Goal: Check status: Check status

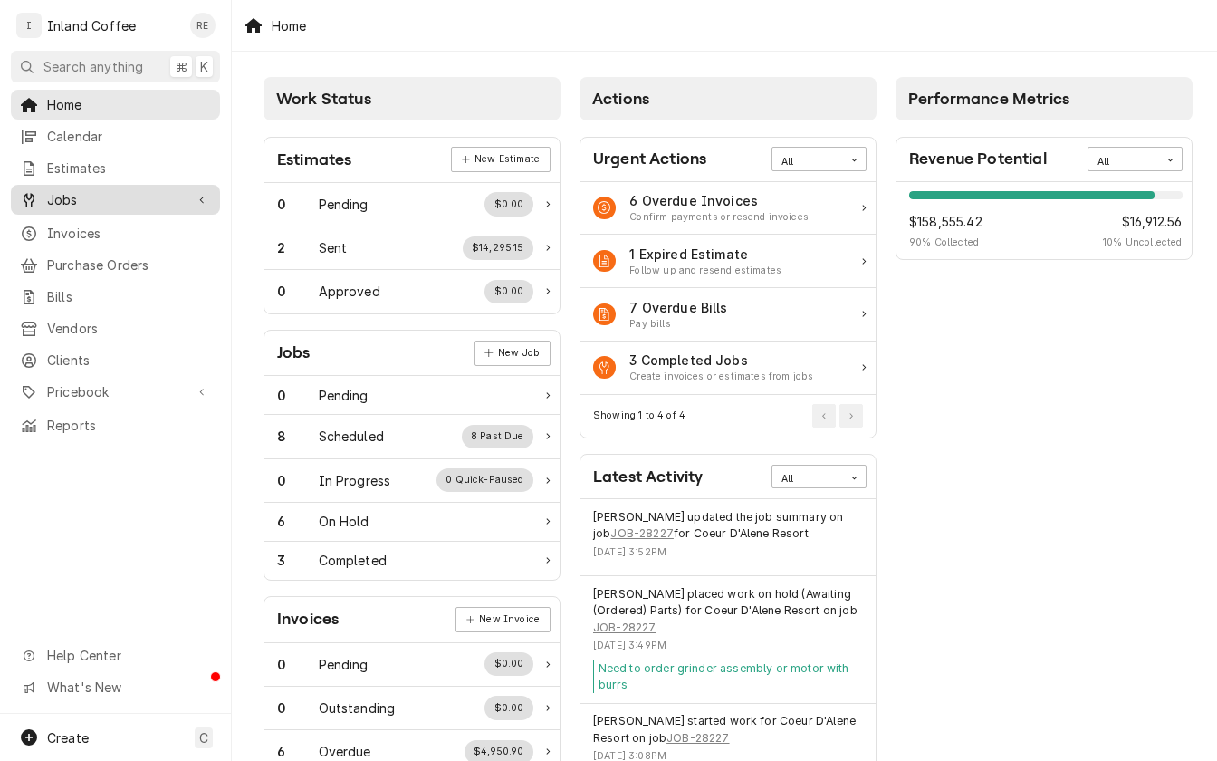
click at [117, 188] on div "Jobs" at bounding box center [115, 199] width 202 height 23
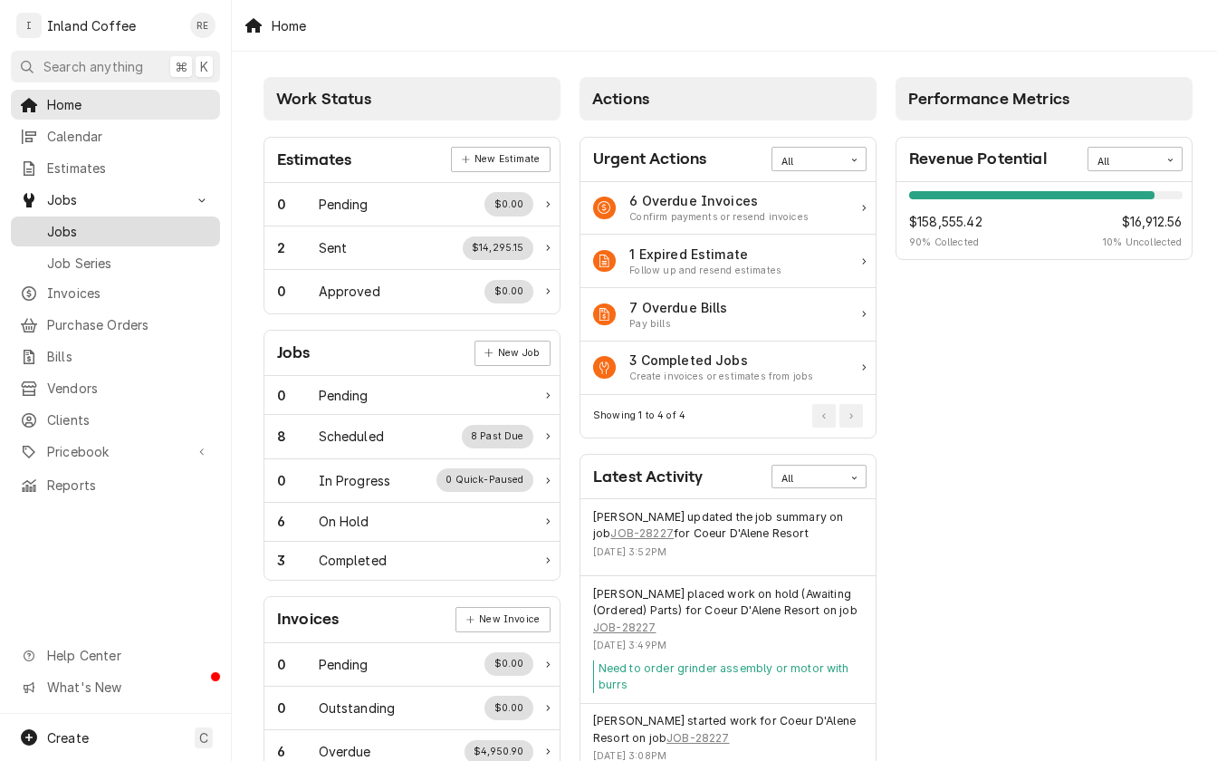
click at [216, 216] on link "Jobs" at bounding box center [115, 231] width 209 height 30
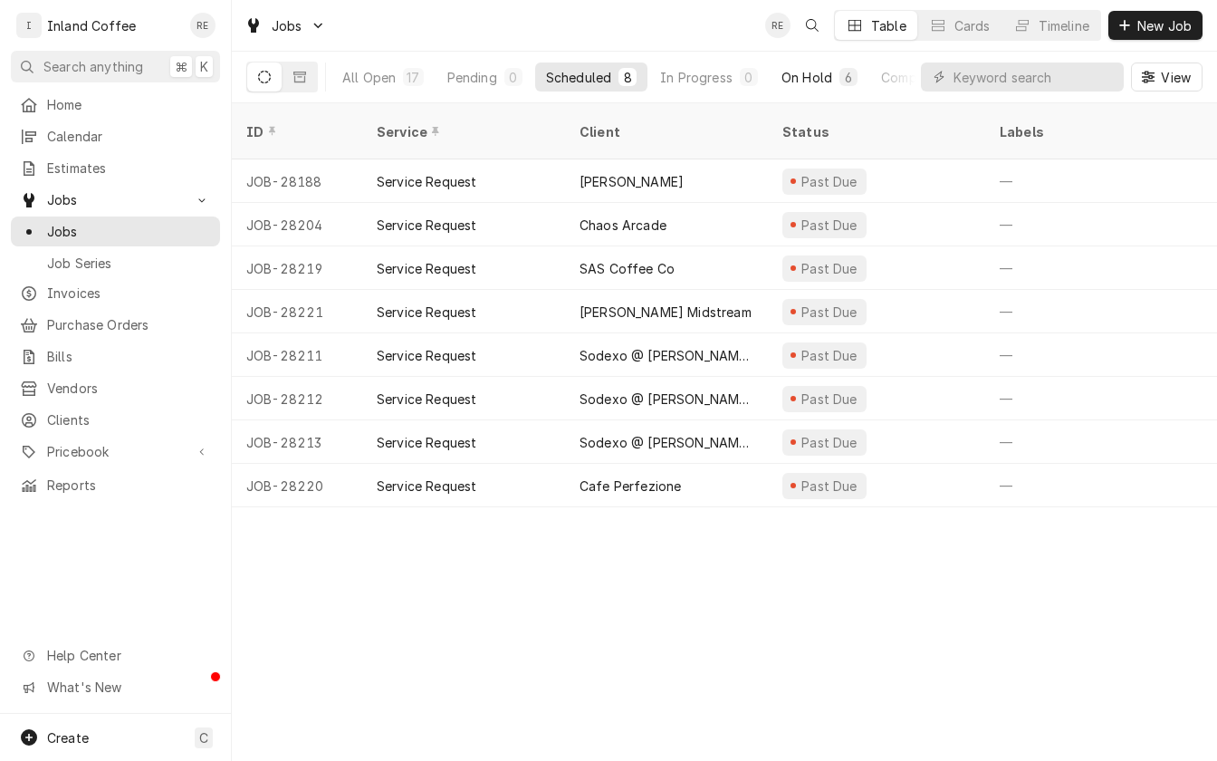
click at [793, 73] on div "On Hold" at bounding box center [807, 77] width 51 height 19
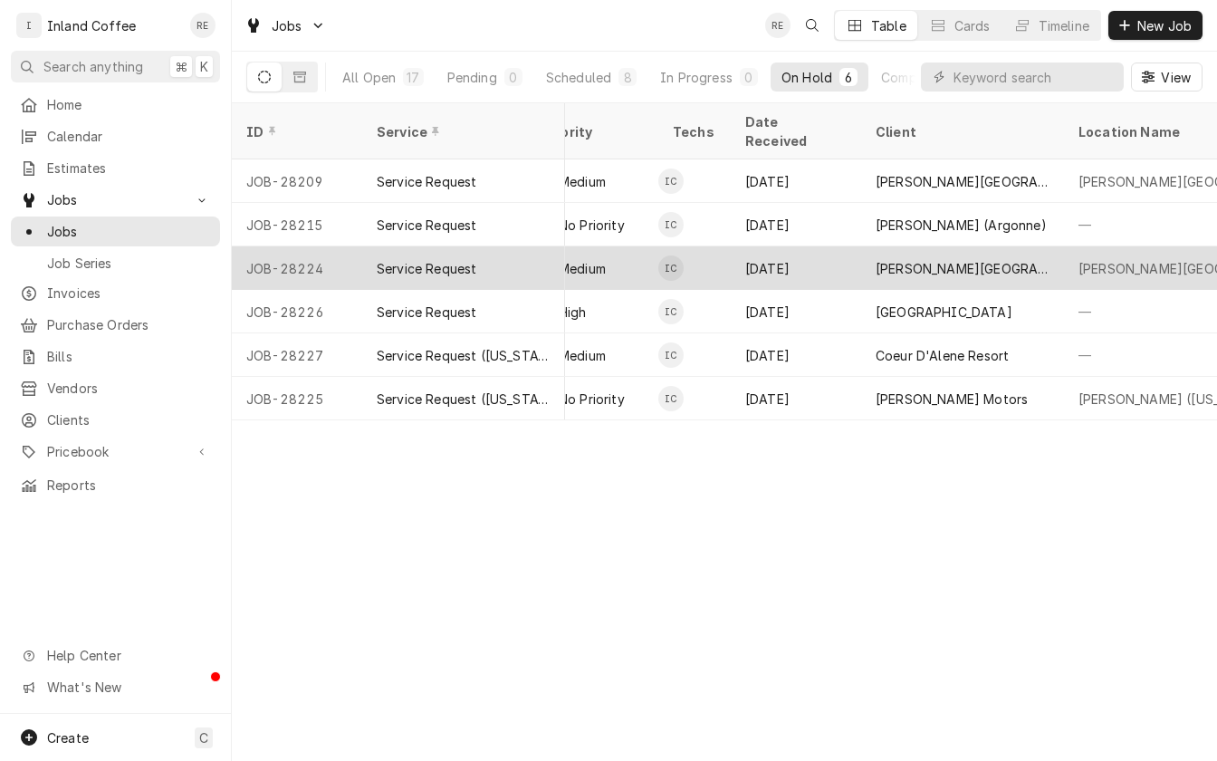
scroll to position [0, 672]
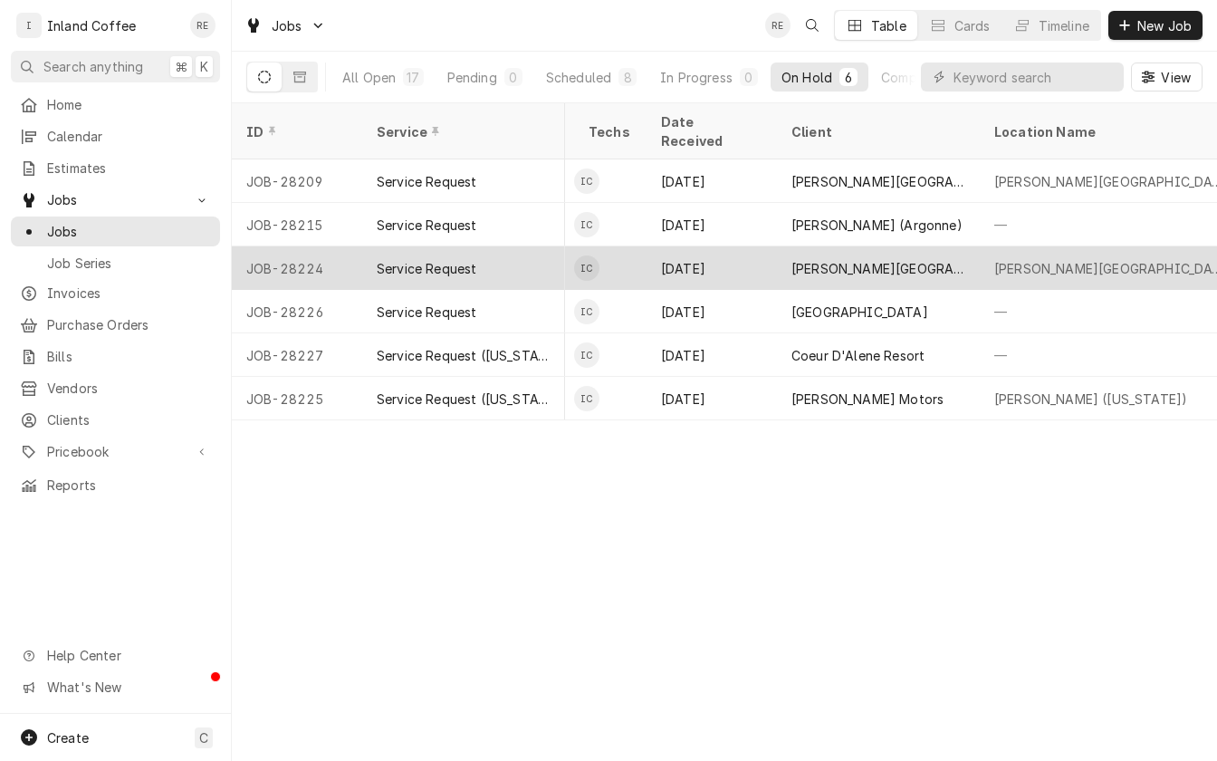
click at [814, 259] on div "Davenport Hotel" at bounding box center [879, 268] width 174 height 19
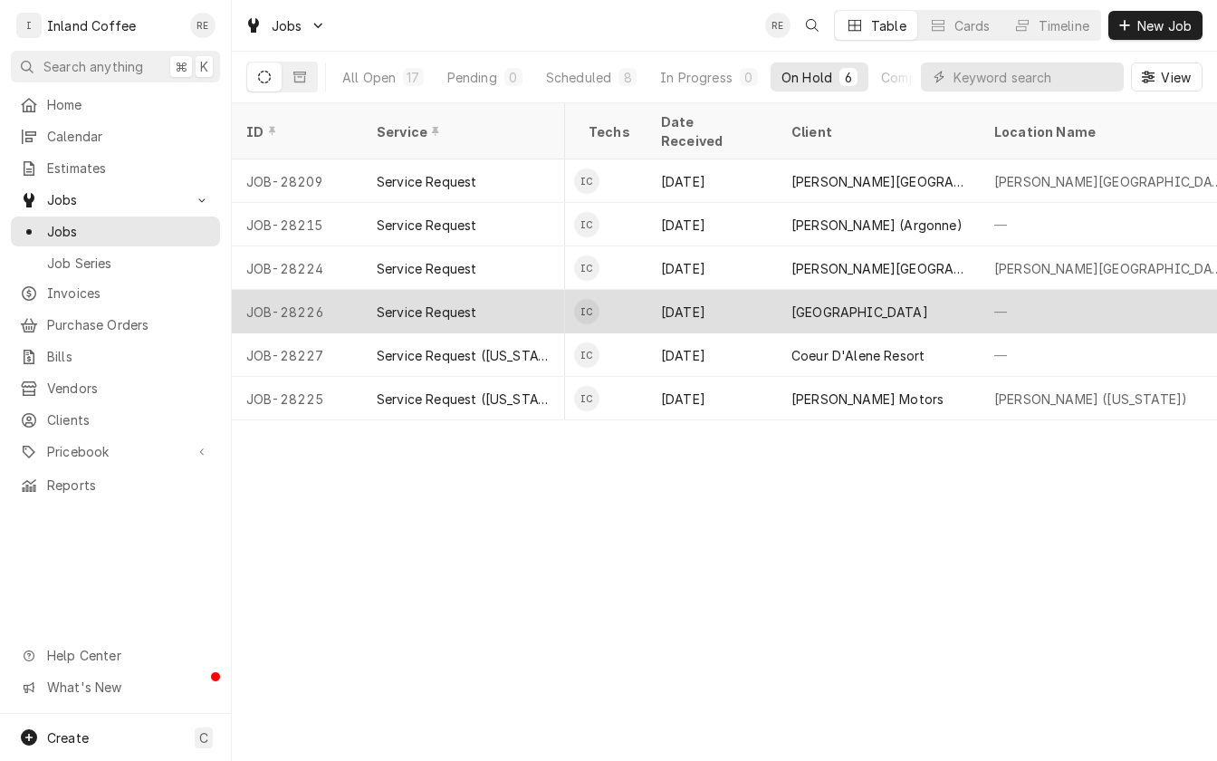
click at [855, 303] on div "[GEOGRAPHIC_DATA]" at bounding box center [860, 312] width 137 height 19
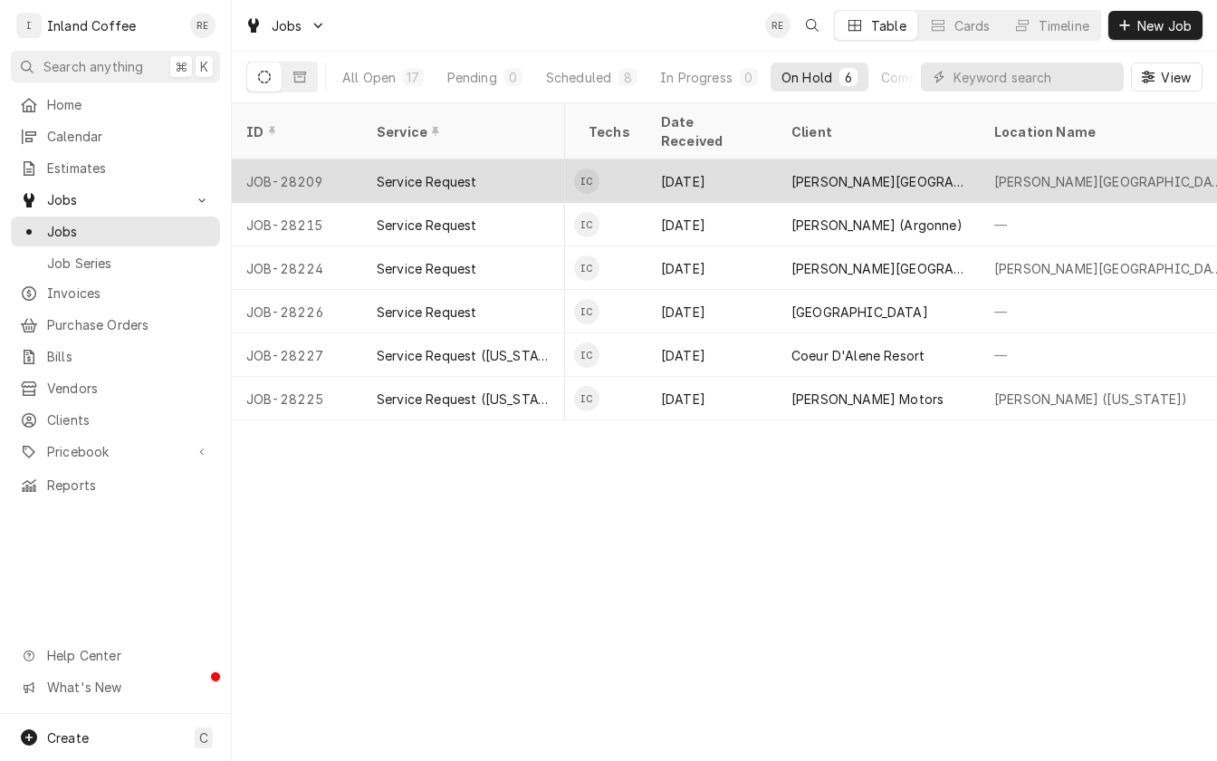
click at [855, 172] on div "Davenport Hotel" at bounding box center [879, 181] width 174 height 19
